Goal: Find contact information: Find contact information

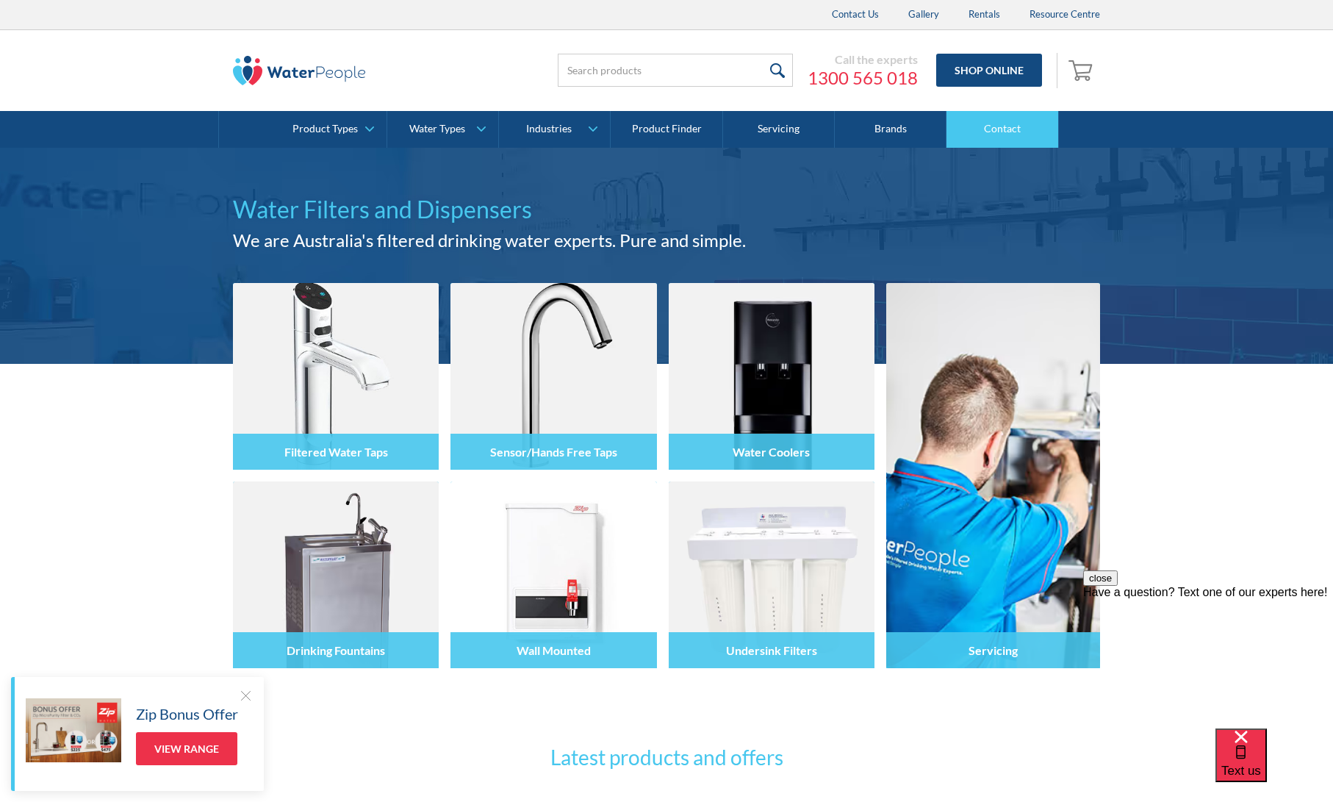
click at [996, 127] on link "Contact" at bounding box center [1003, 129] width 112 height 37
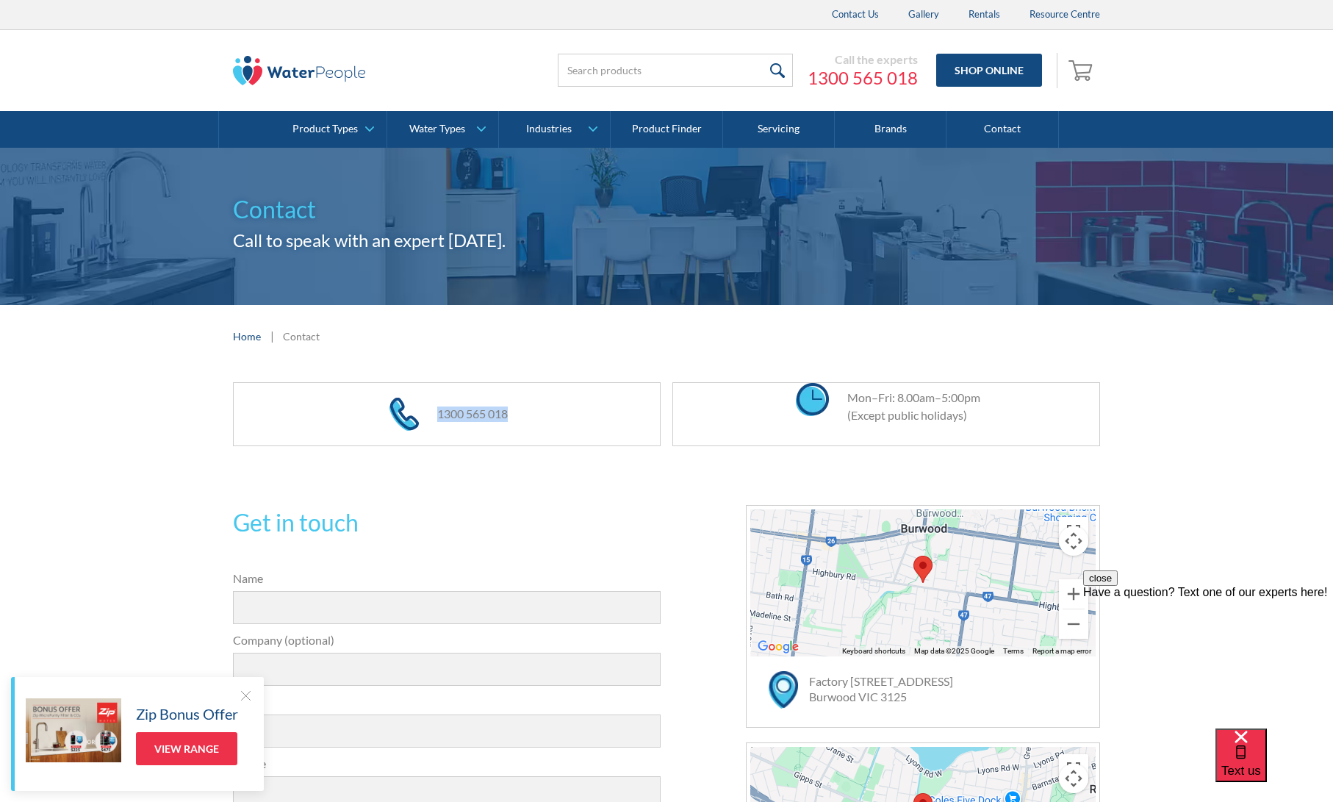
drag, startPoint x: 542, startPoint y: 417, endPoint x: 434, endPoint y: 417, distance: 108.0
click at [434, 417] on div "1300 565 018" at bounding box center [447, 414] width 226 height 62
copy link "1300 565 018"
click at [970, 132] on link "Contact" at bounding box center [1003, 129] width 112 height 37
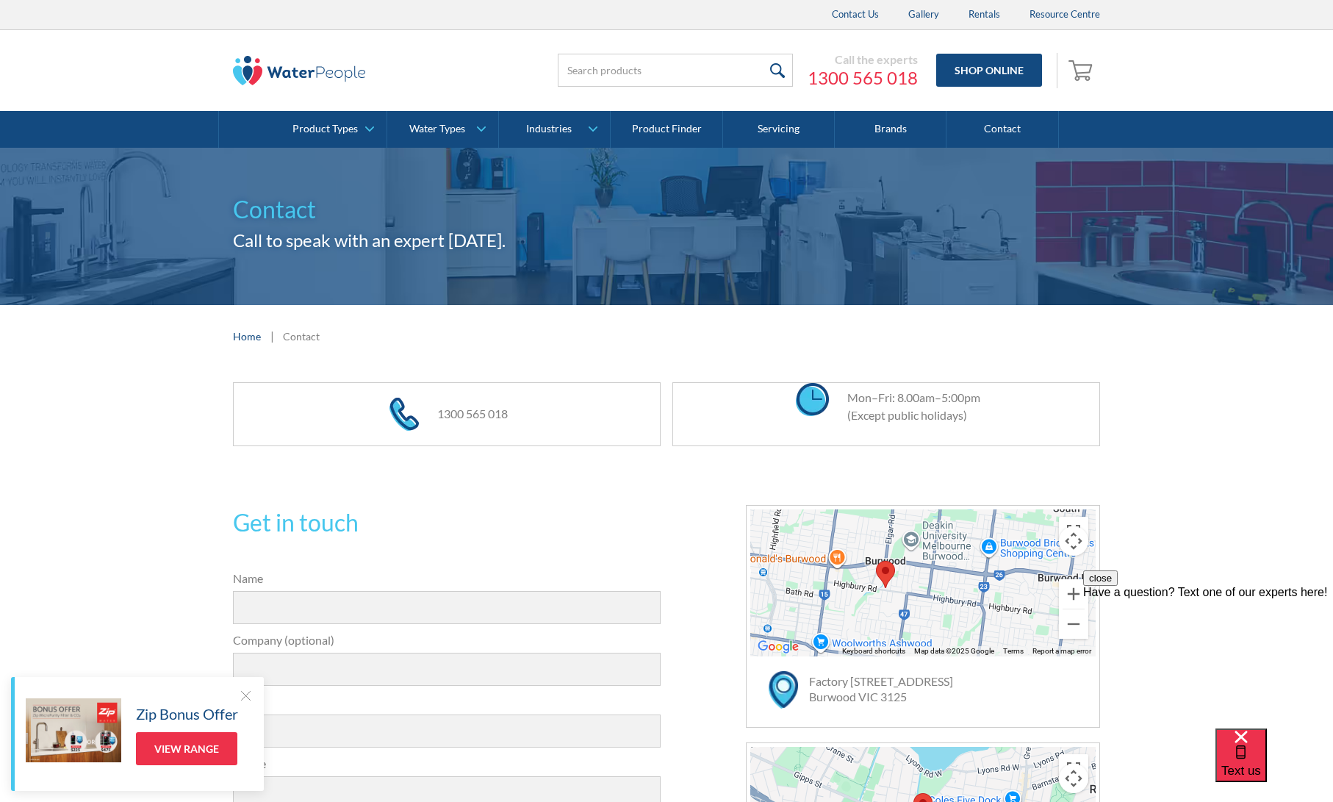
click at [240, 696] on div at bounding box center [245, 695] width 15 height 15
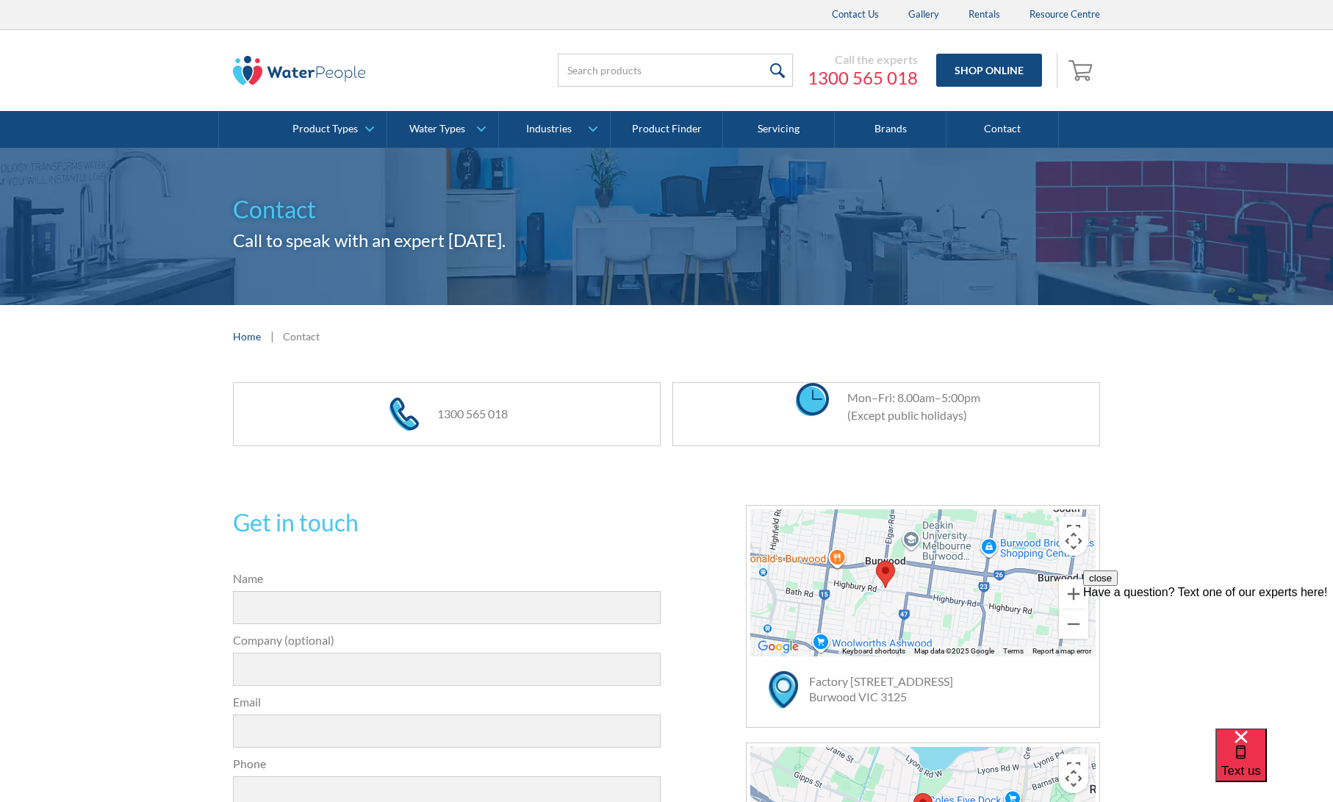
click at [1118, 586] on button "close" at bounding box center [1100, 577] width 35 height 15
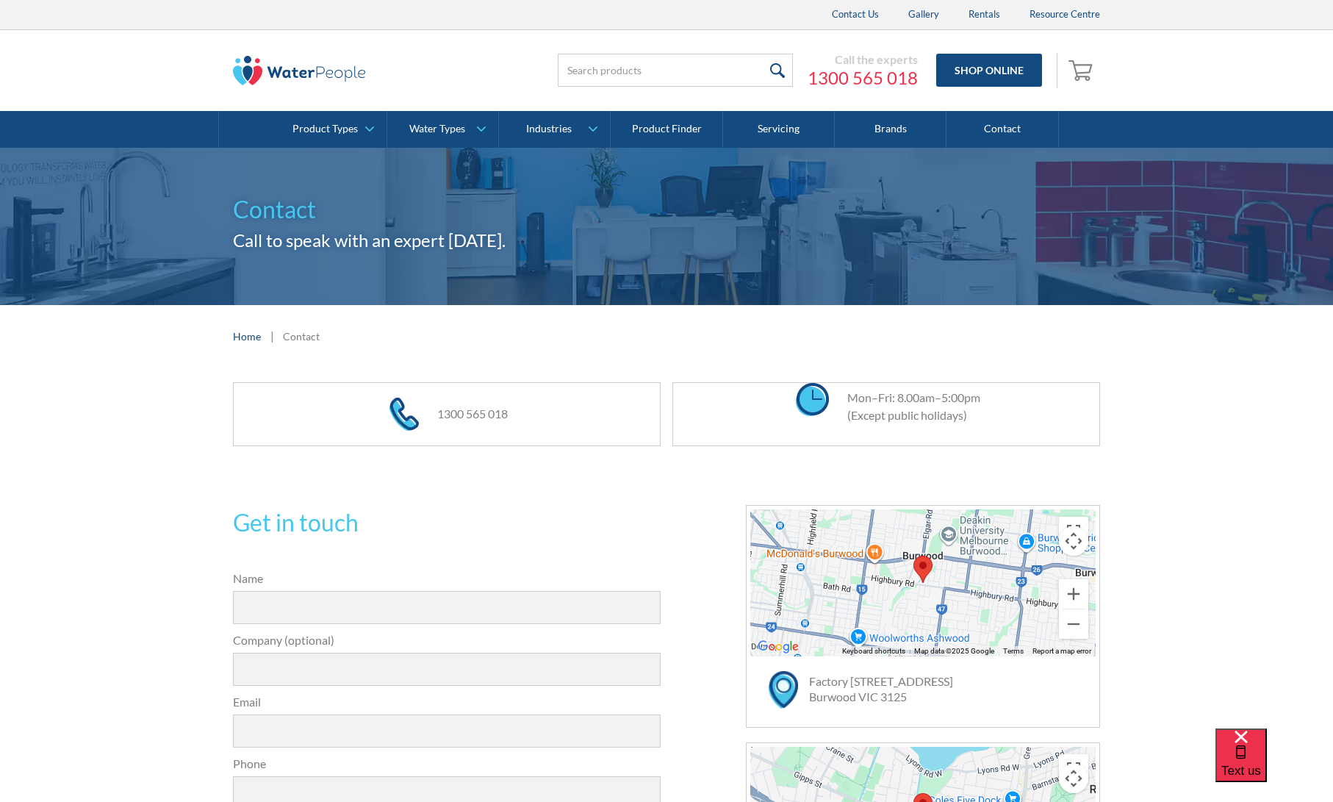
click at [331, 84] on img at bounding box center [299, 70] width 132 height 29
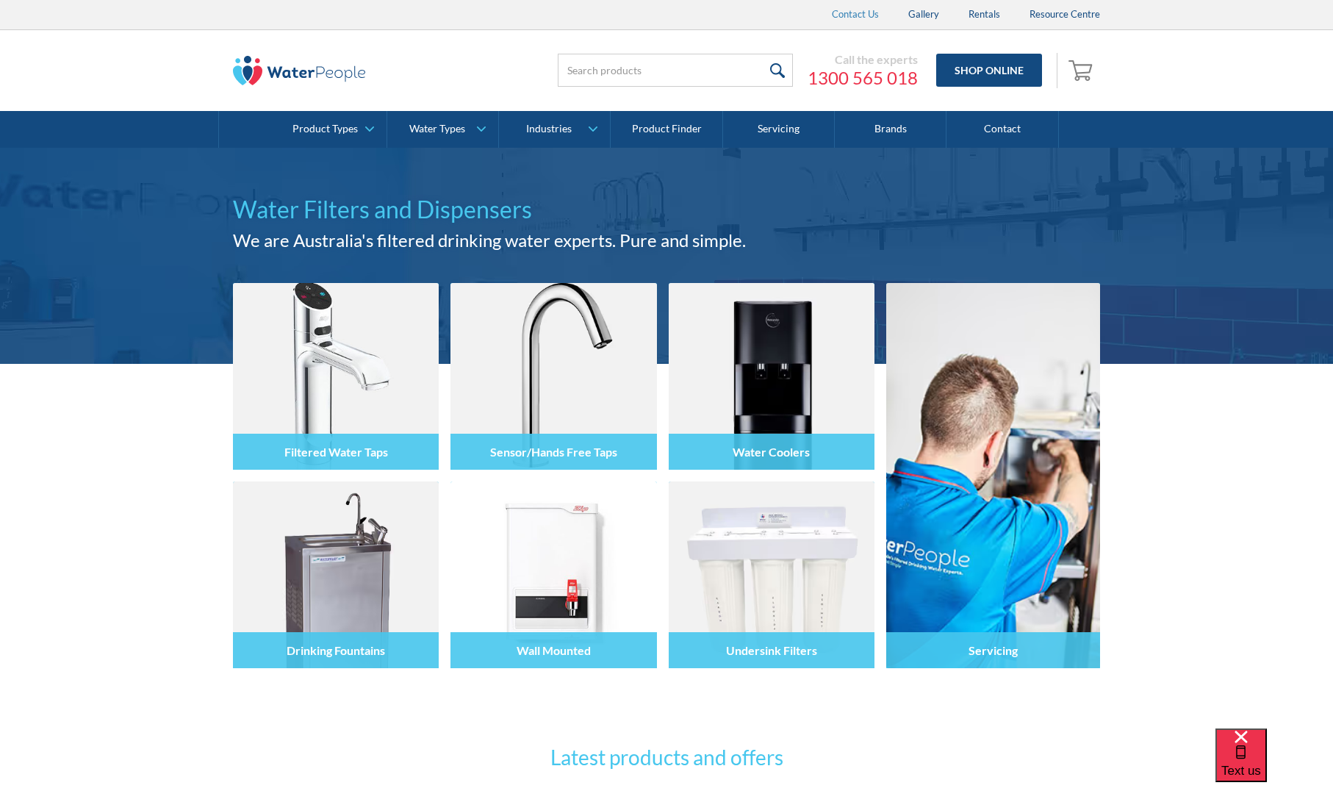
click at [869, 15] on link "Contact Us" at bounding box center [855, 14] width 76 height 29
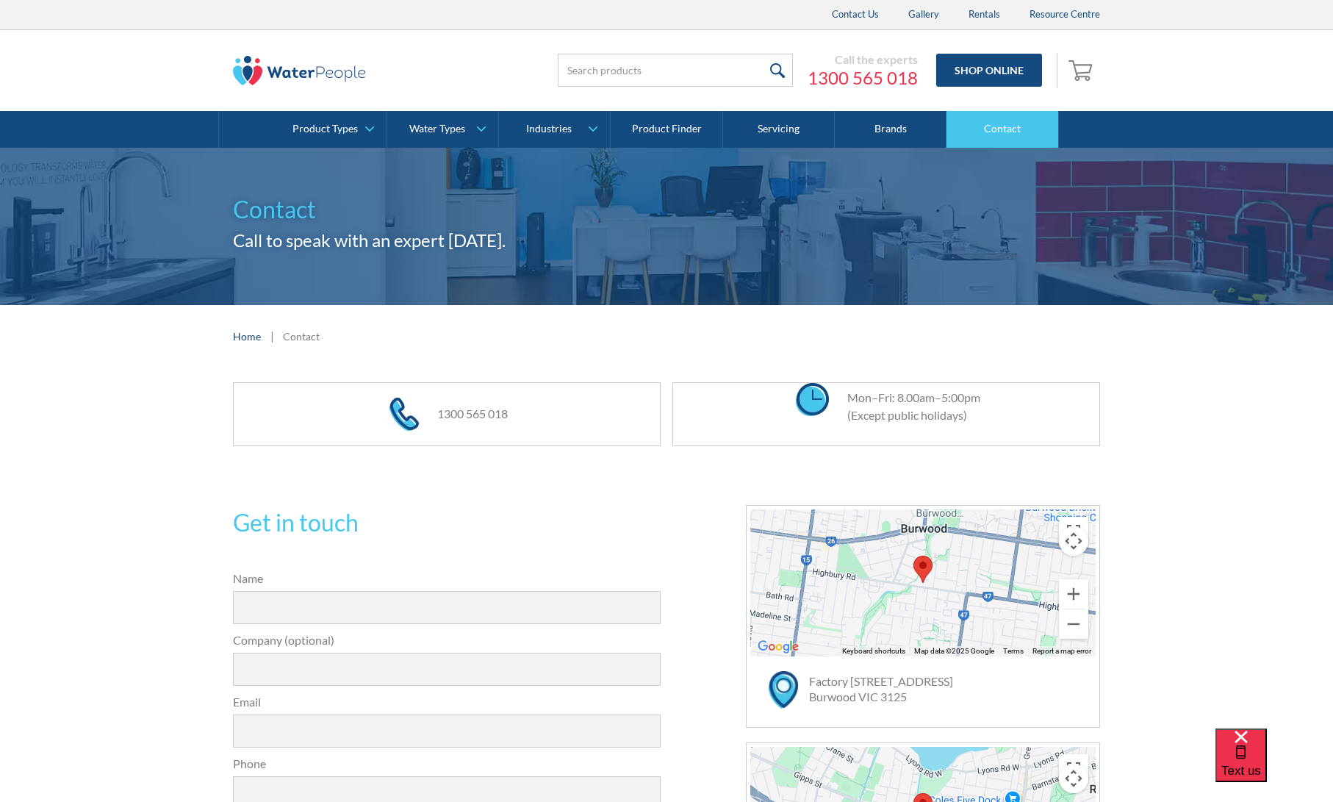
click at [986, 132] on link "Contact" at bounding box center [1003, 129] width 112 height 37
